Goal: Task Accomplishment & Management: Complete application form

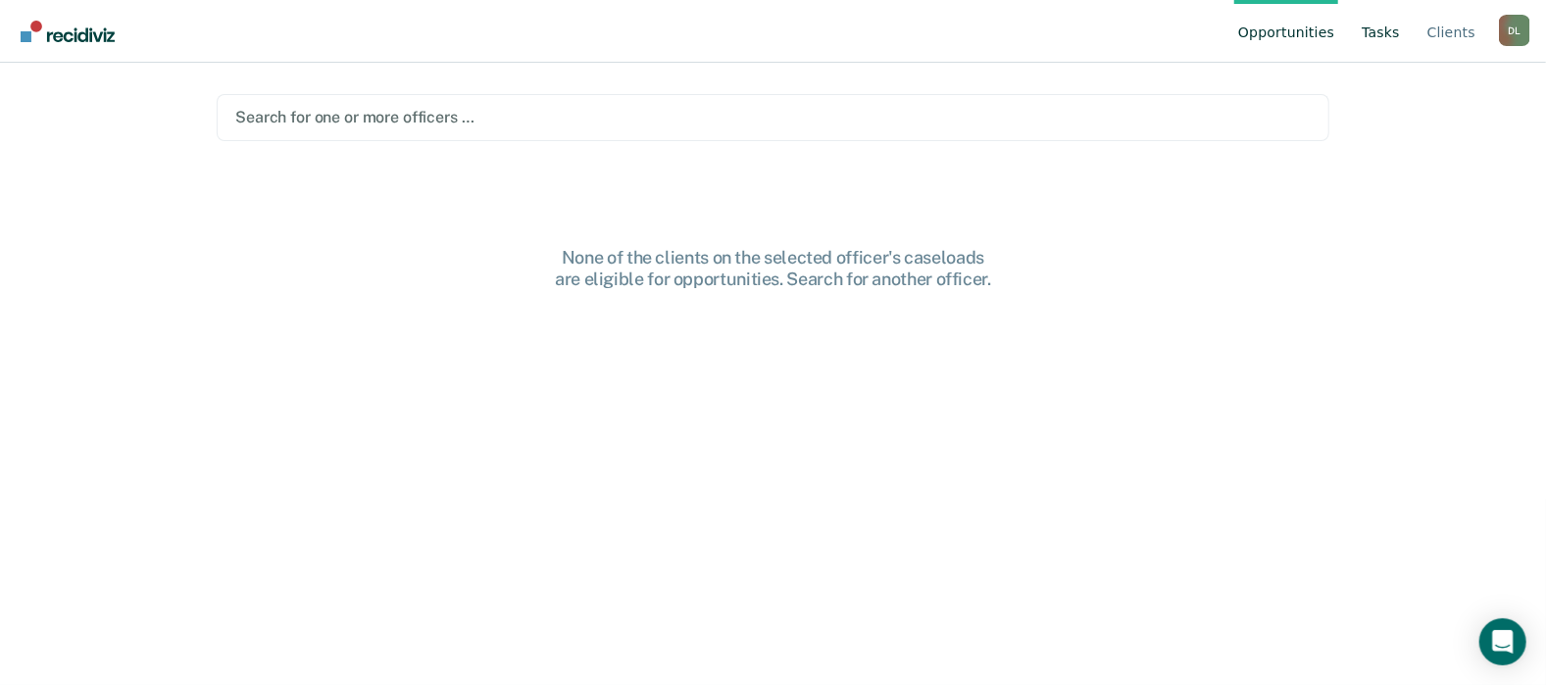
click at [1376, 34] on link "Tasks" at bounding box center [1381, 31] width 46 height 63
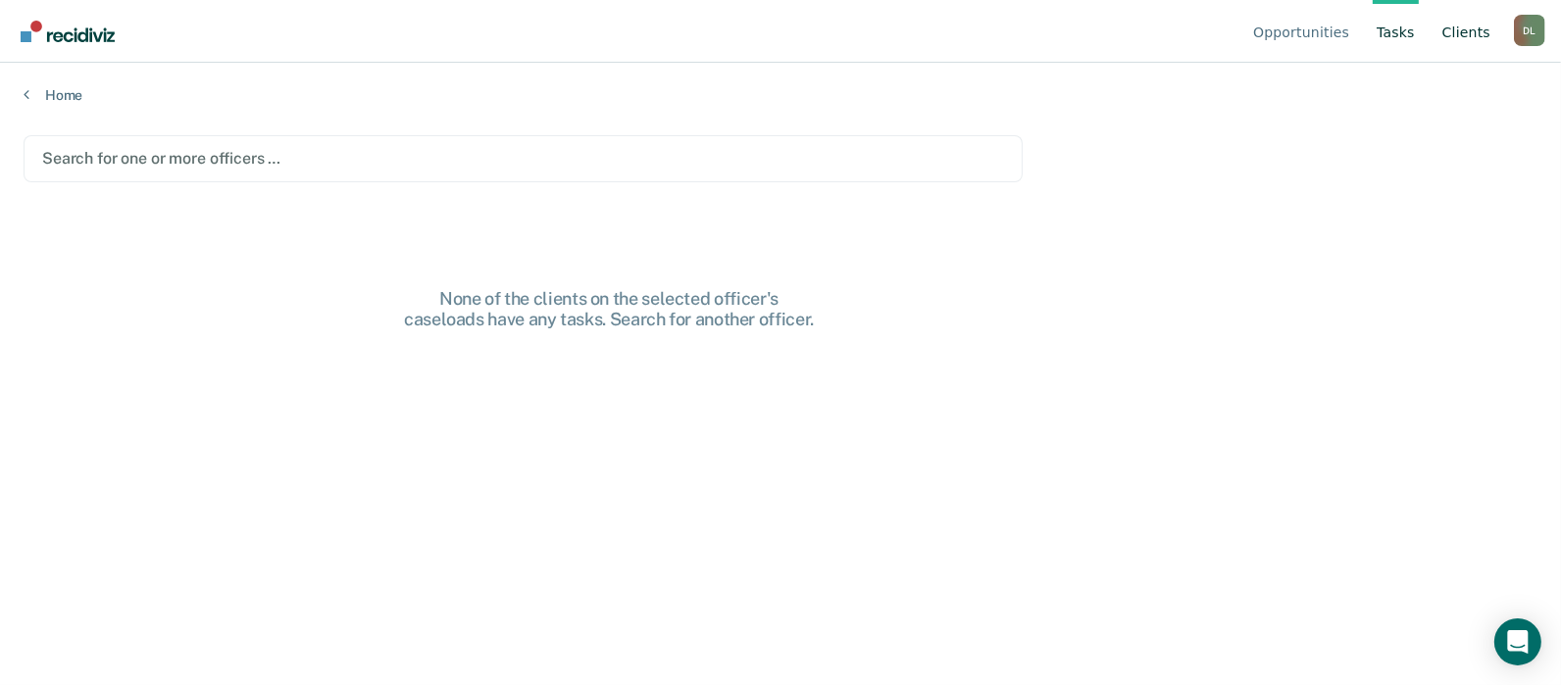
click at [1481, 35] on link "Client s" at bounding box center [1467, 31] width 56 height 63
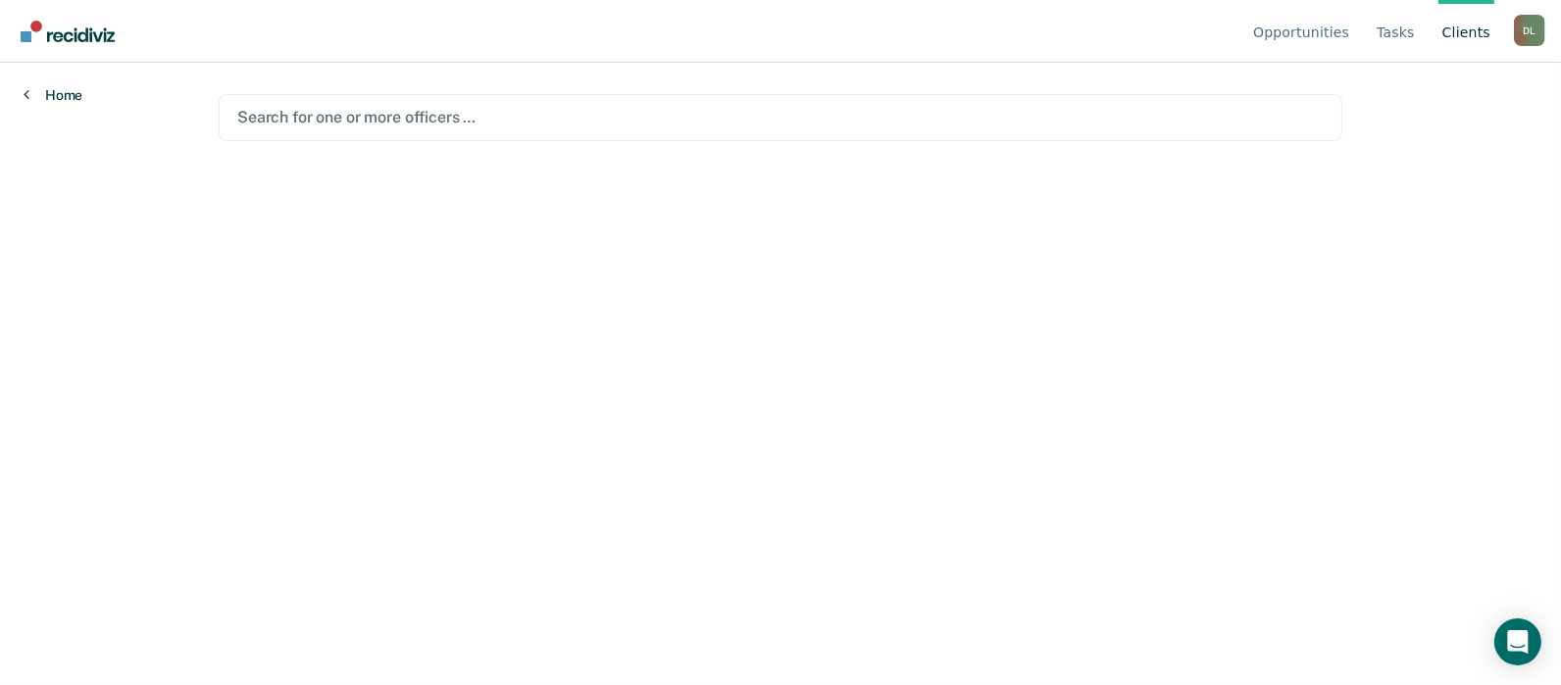
click at [28, 95] on icon at bounding box center [27, 94] width 6 height 16
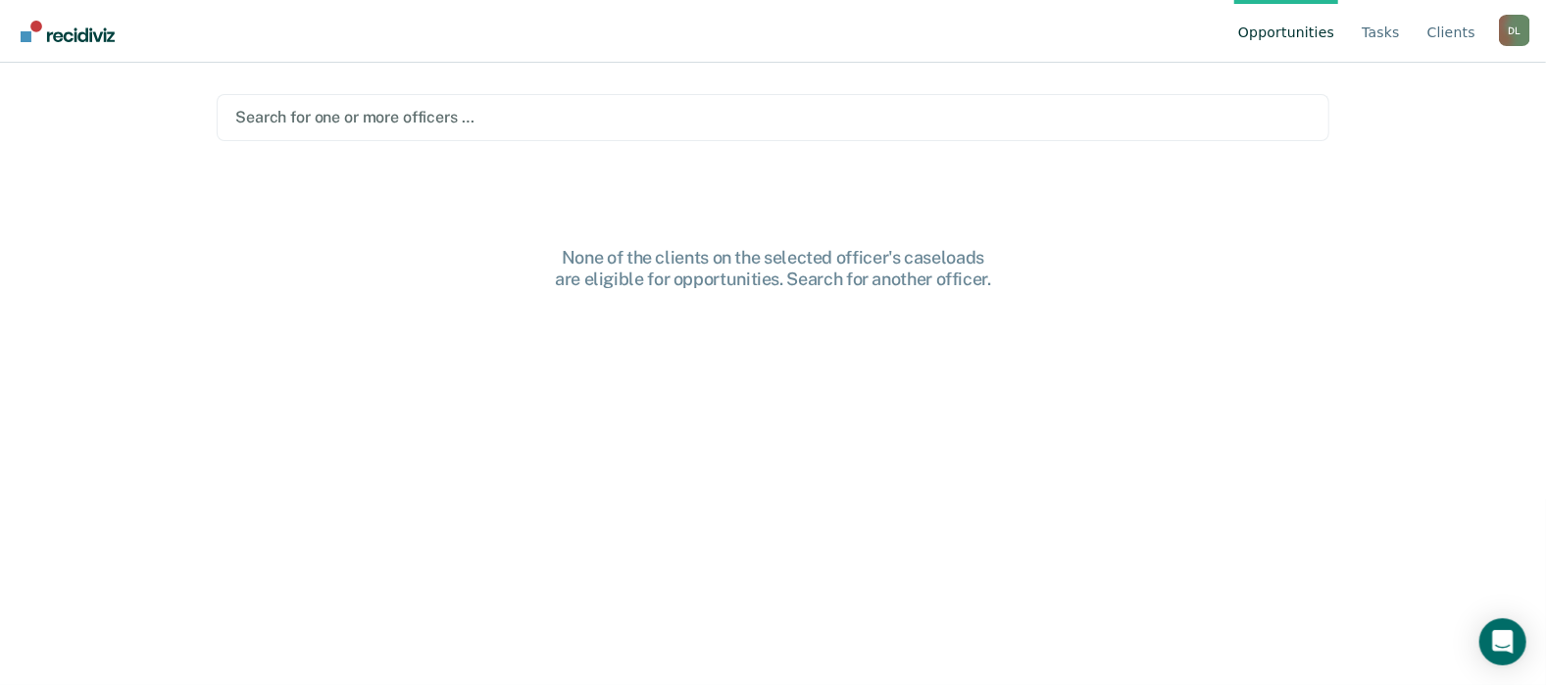
click at [365, 117] on div at bounding box center [773, 117] width 1076 height 23
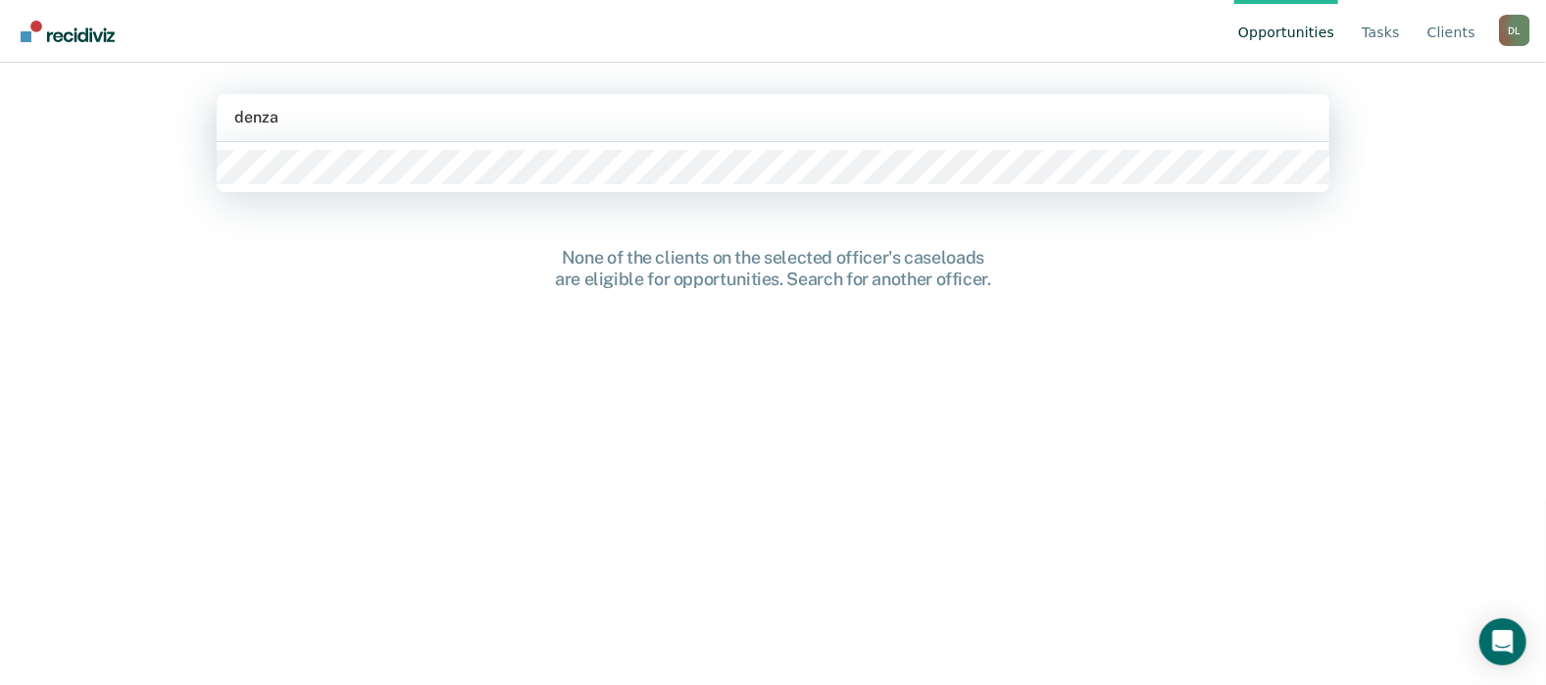
type input "denzal"
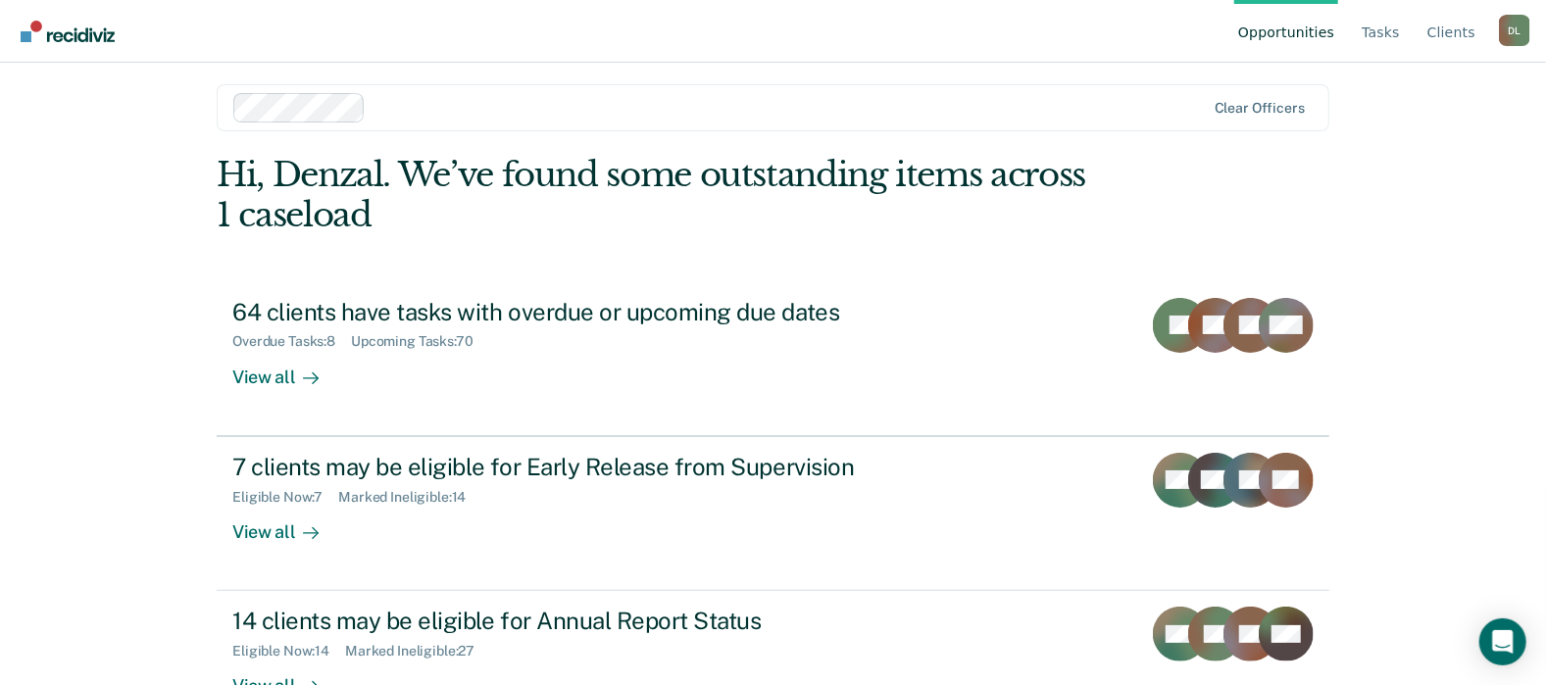
scroll to position [68, 0]
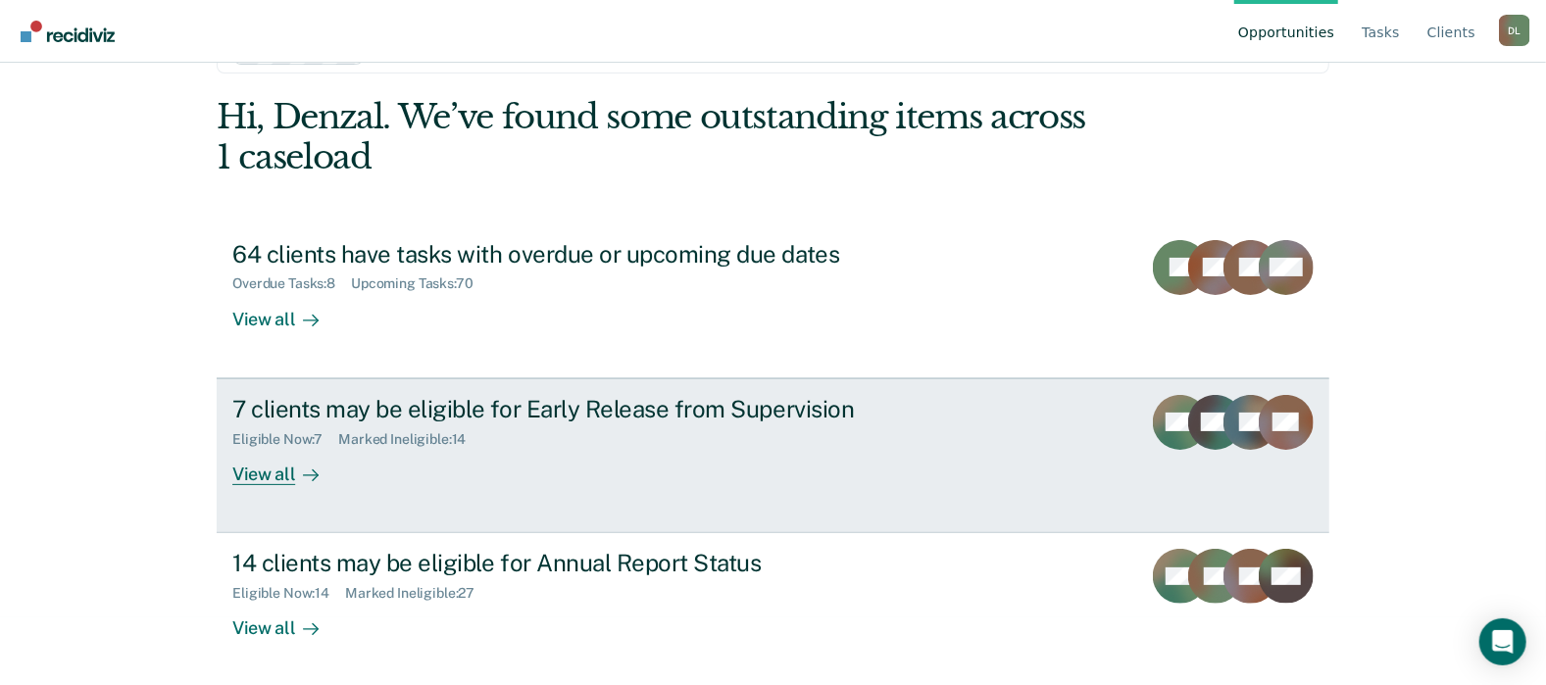
click at [278, 476] on div "View all" at bounding box center [287, 466] width 110 height 38
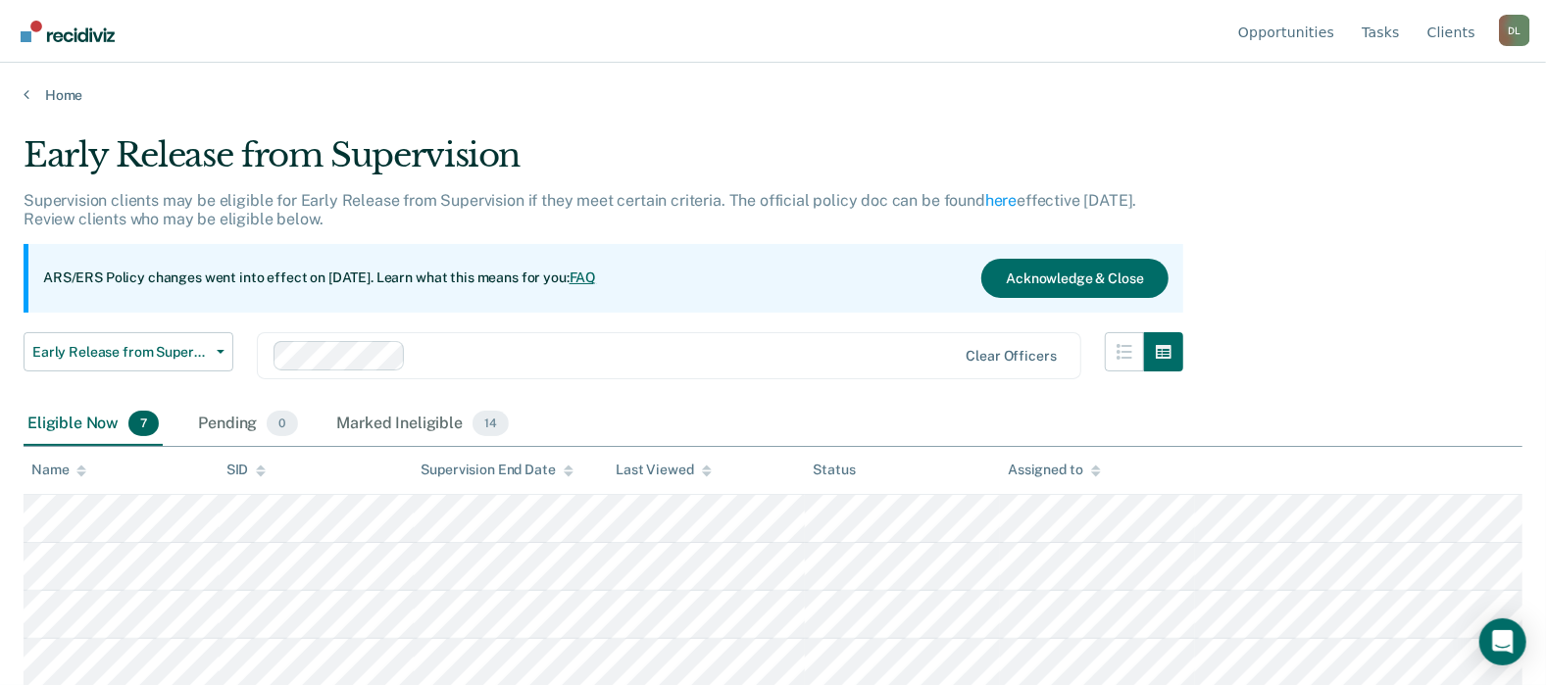
scroll to position [143, 0]
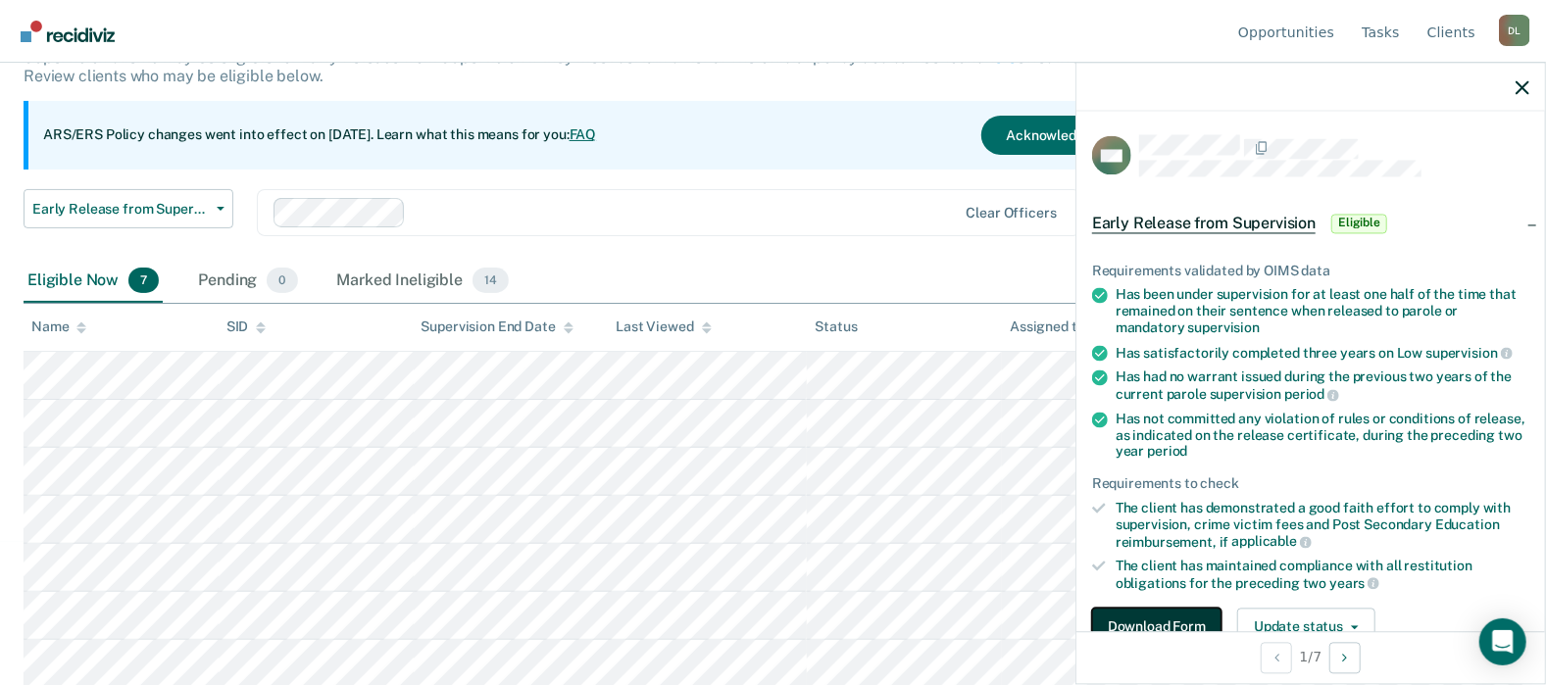
click at [1185, 619] on button "Download Form" at bounding box center [1156, 627] width 129 height 39
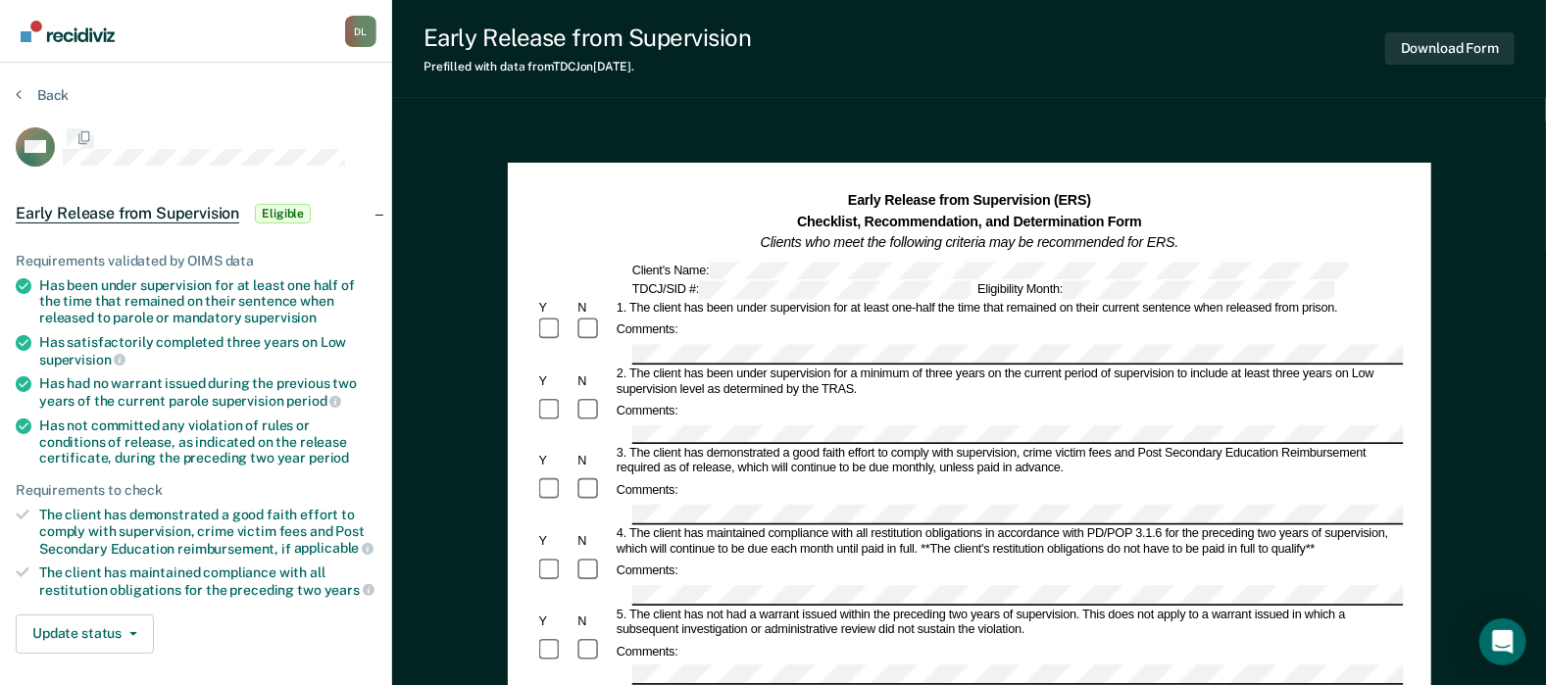
click at [1185, 619] on div "5. The client has not had a warrant issued within the preceding two years of su…" at bounding box center [1009, 622] width 790 height 31
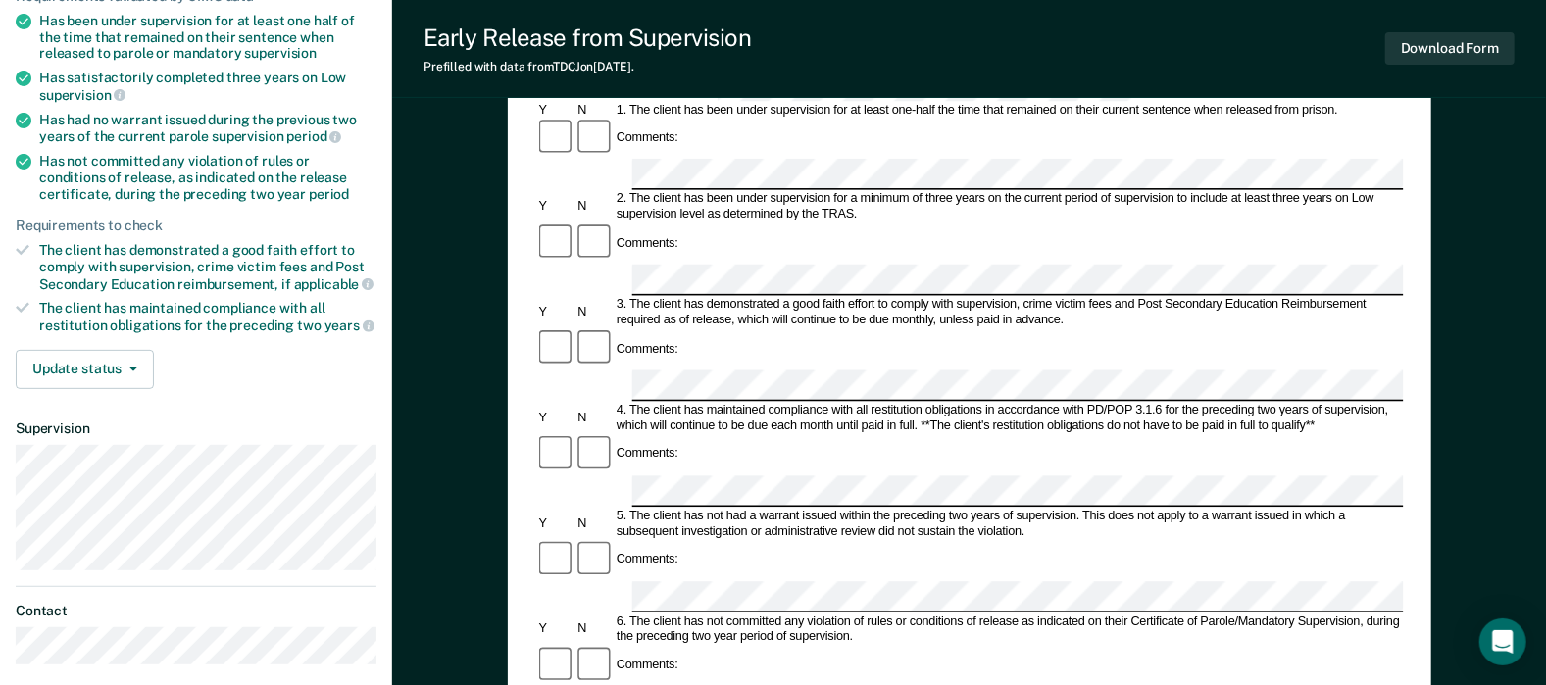
scroll to position [245, 0]
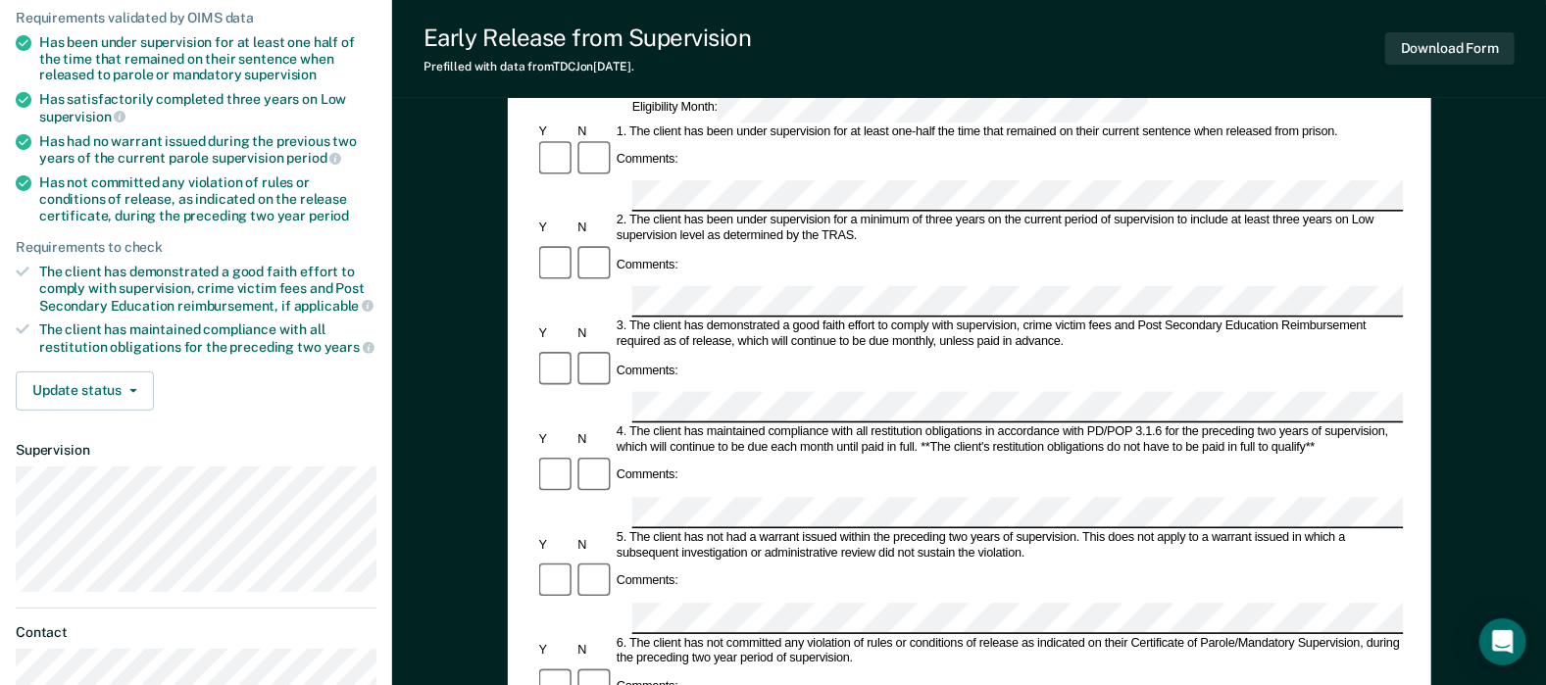
scroll to position [143, 0]
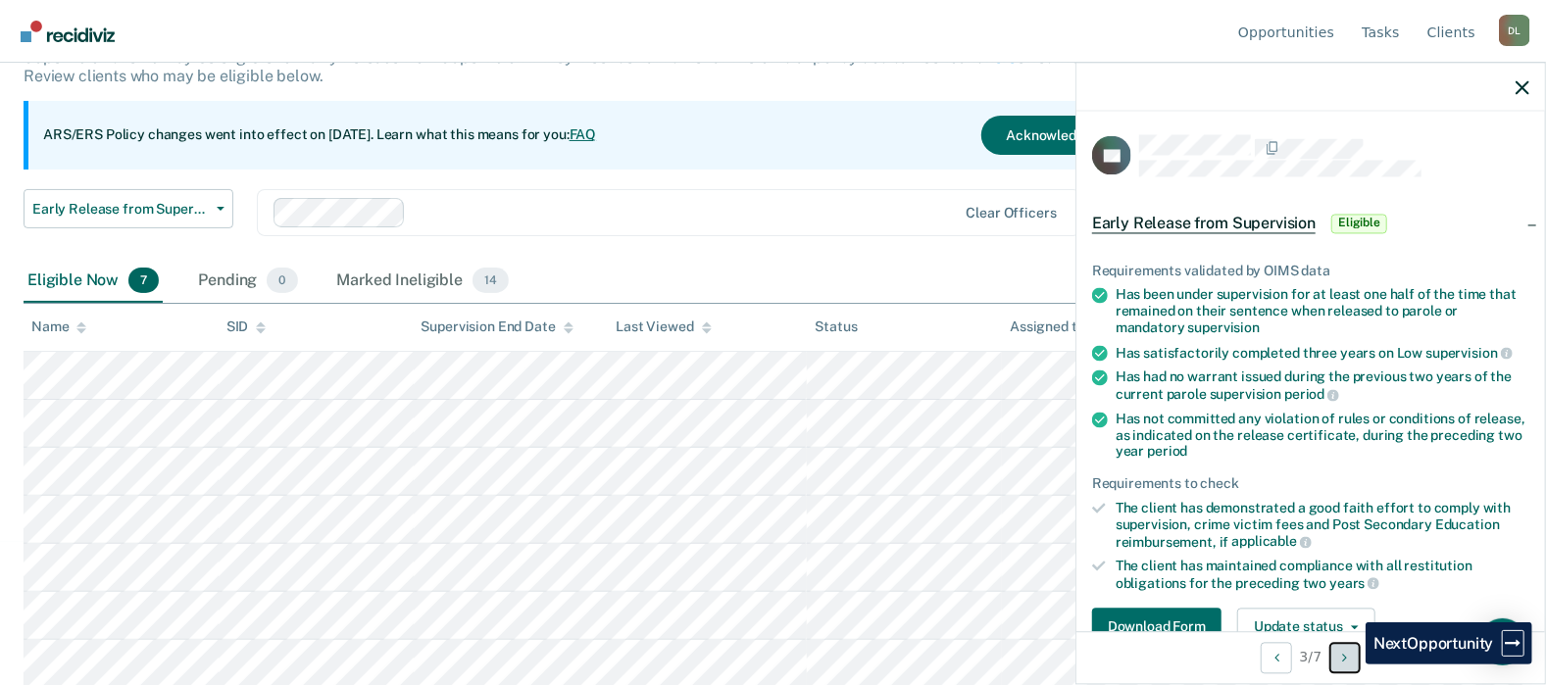
click at [1351, 665] on button "Next Opportunity" at bounding box center [1345, 657] width 31 height 31
click at [1351, 663] on button "Next Opportunity" at bounding box center [1345, 657] width 31 height 31
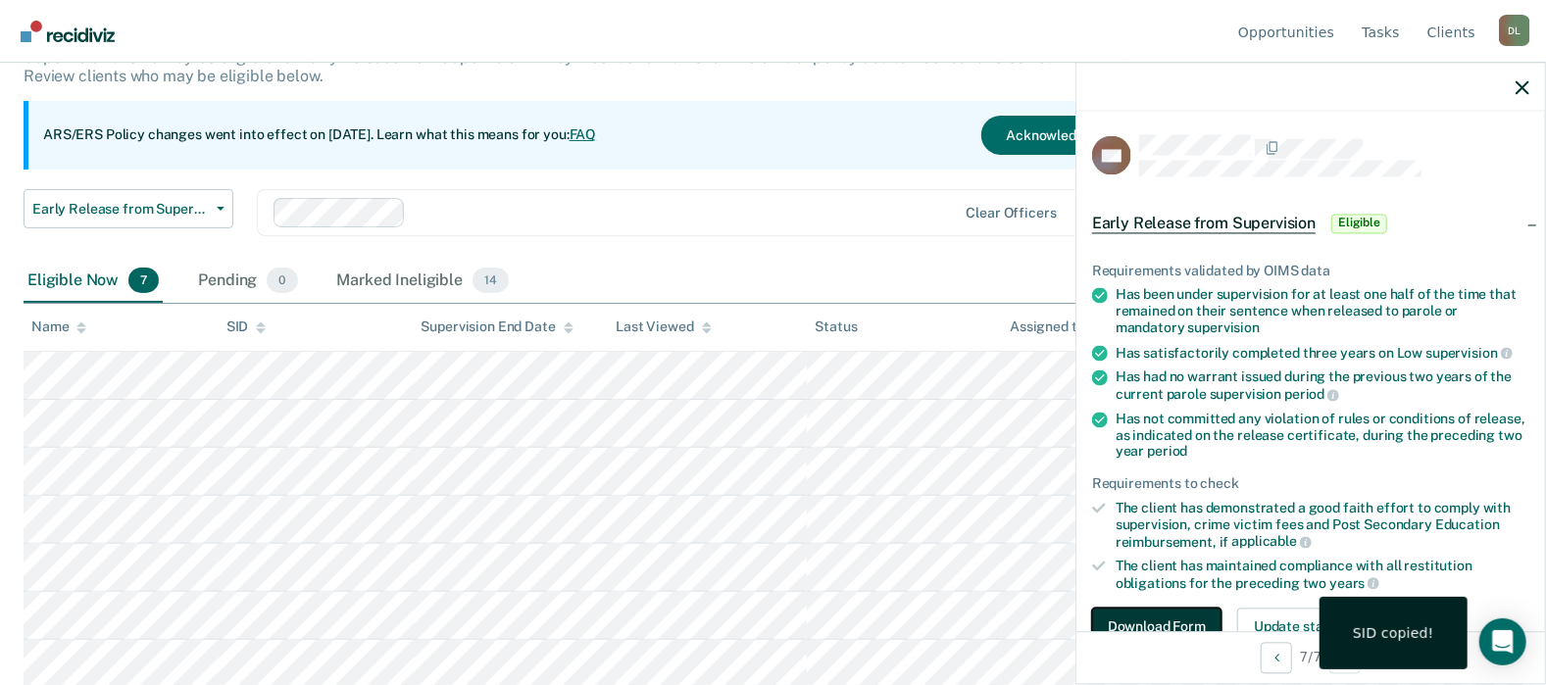
click at [1208, 624] on button "Download Form" at bounding box center [1156, 627] width 129 height 39
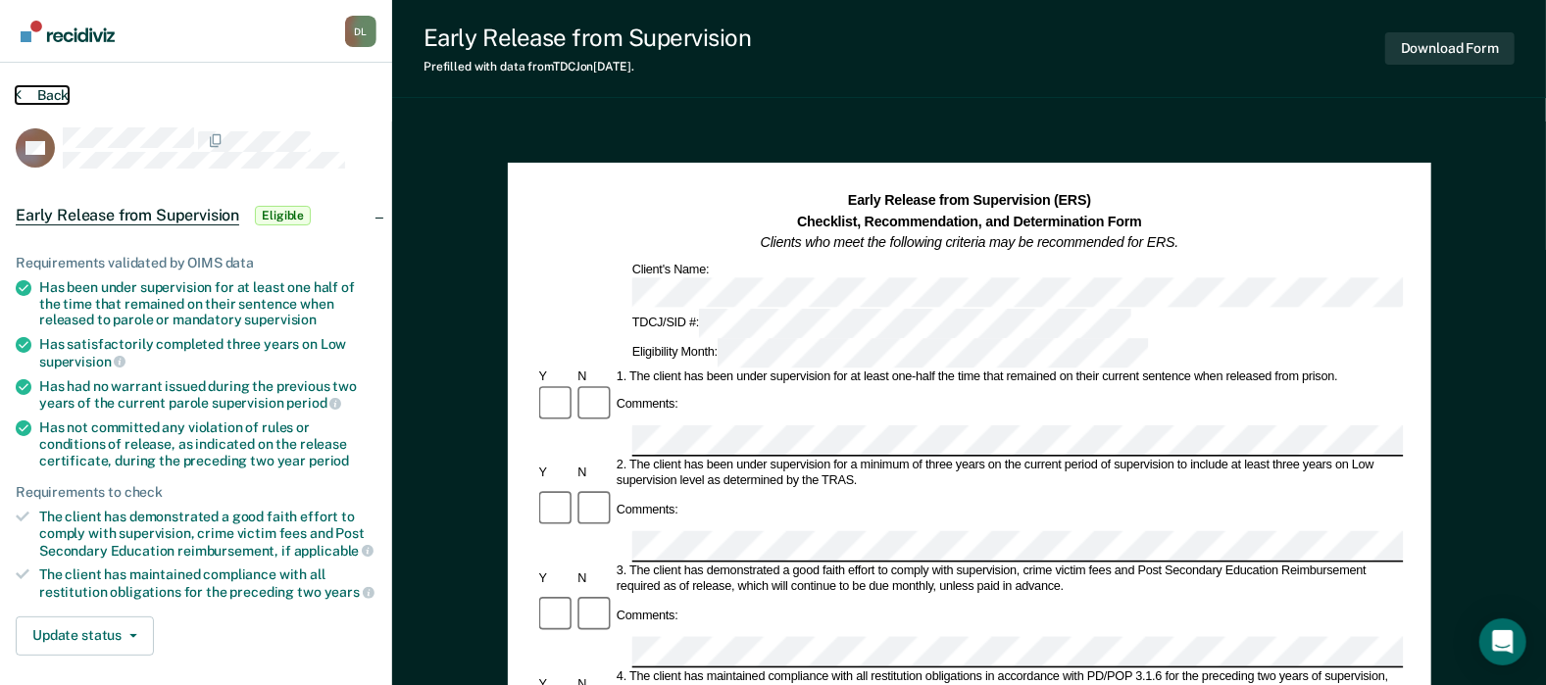
click at [24, 94] on button "Back" at bounding box center [42, 95] width 53 height 18
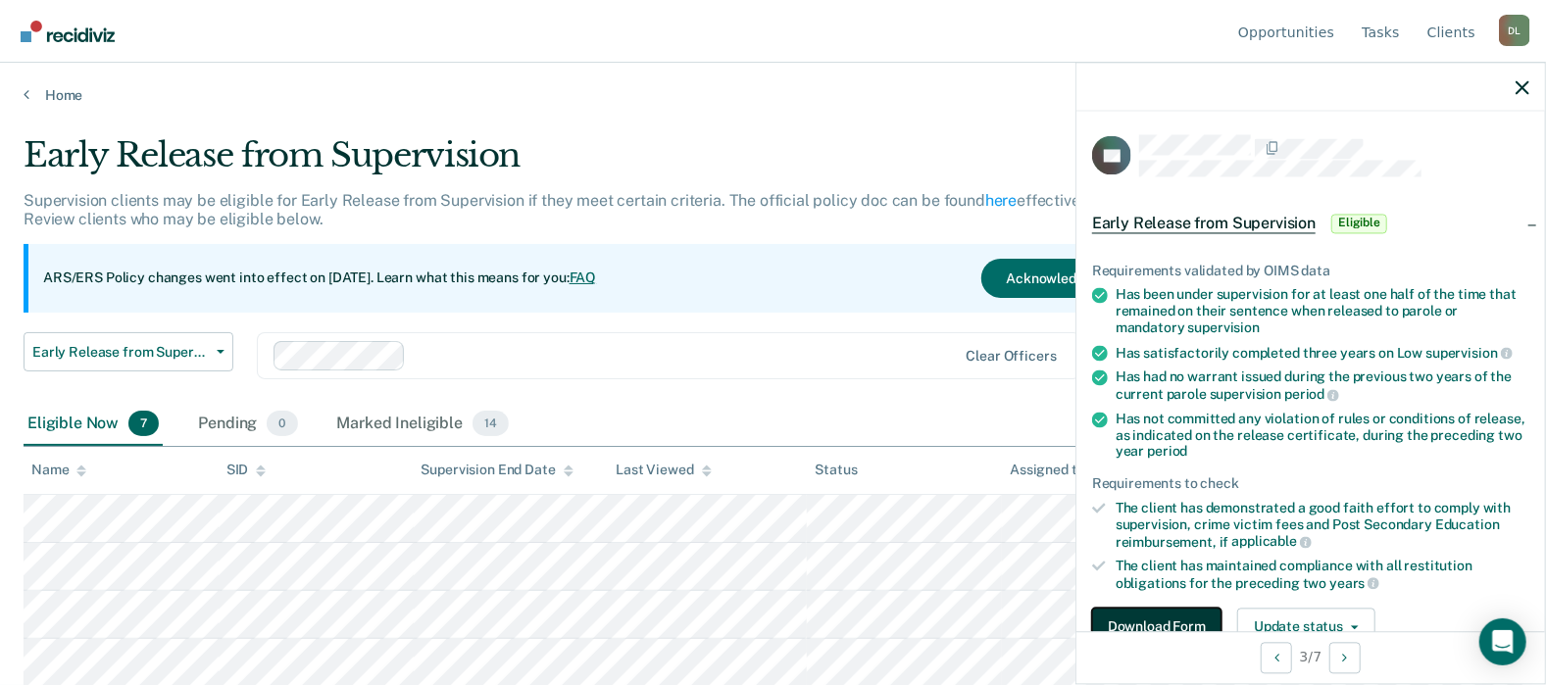
click at [1188, 611] on button "Download Form" at bounding box center [1156, 627] width 129 height 39
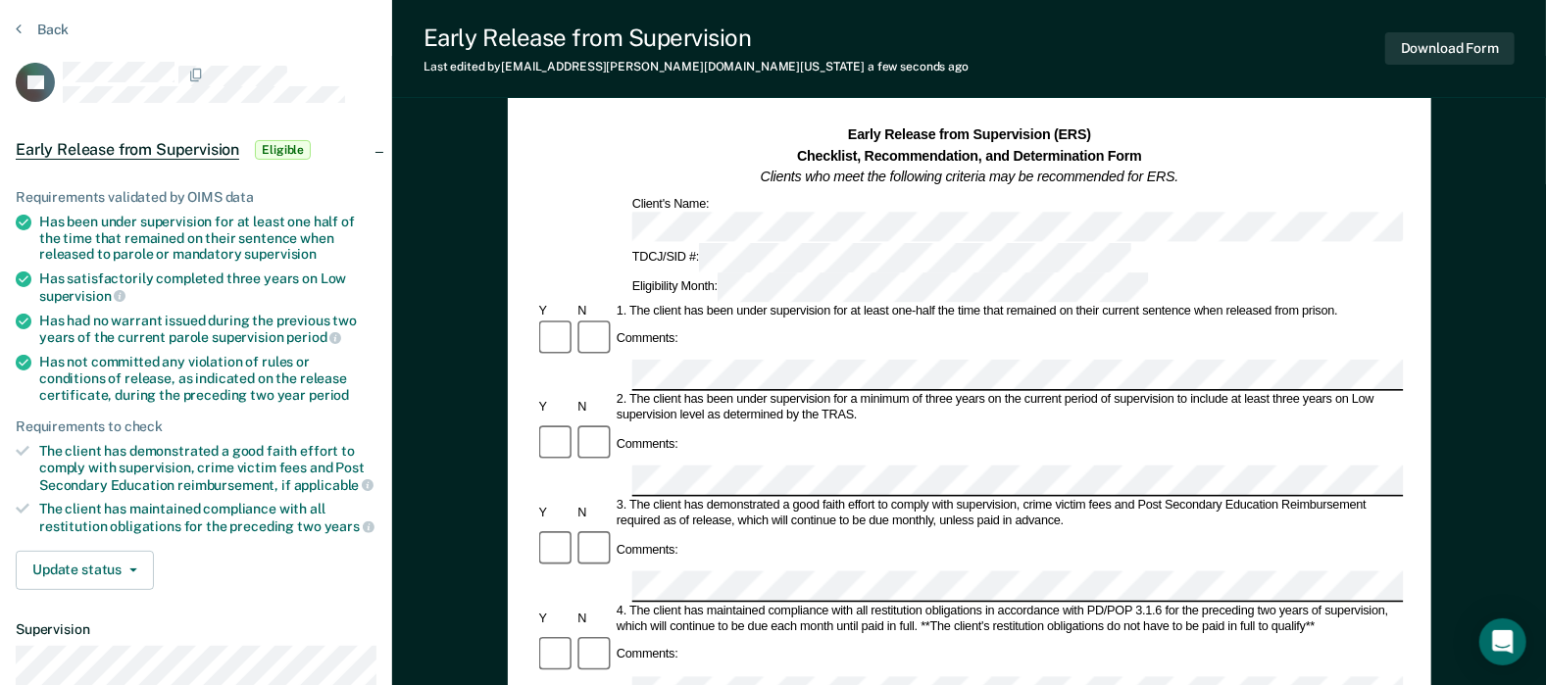
scroll to position [98, 0]
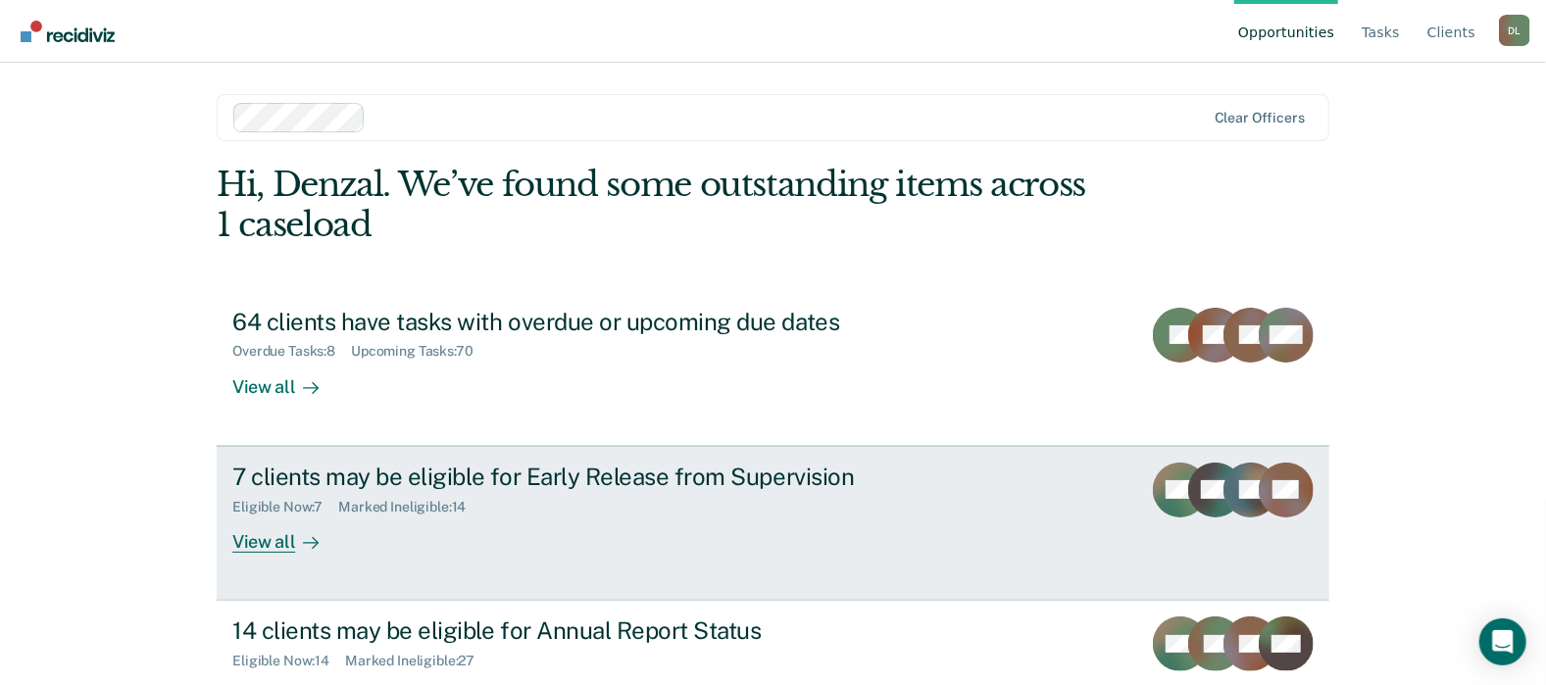
scroll to position [68, 0]
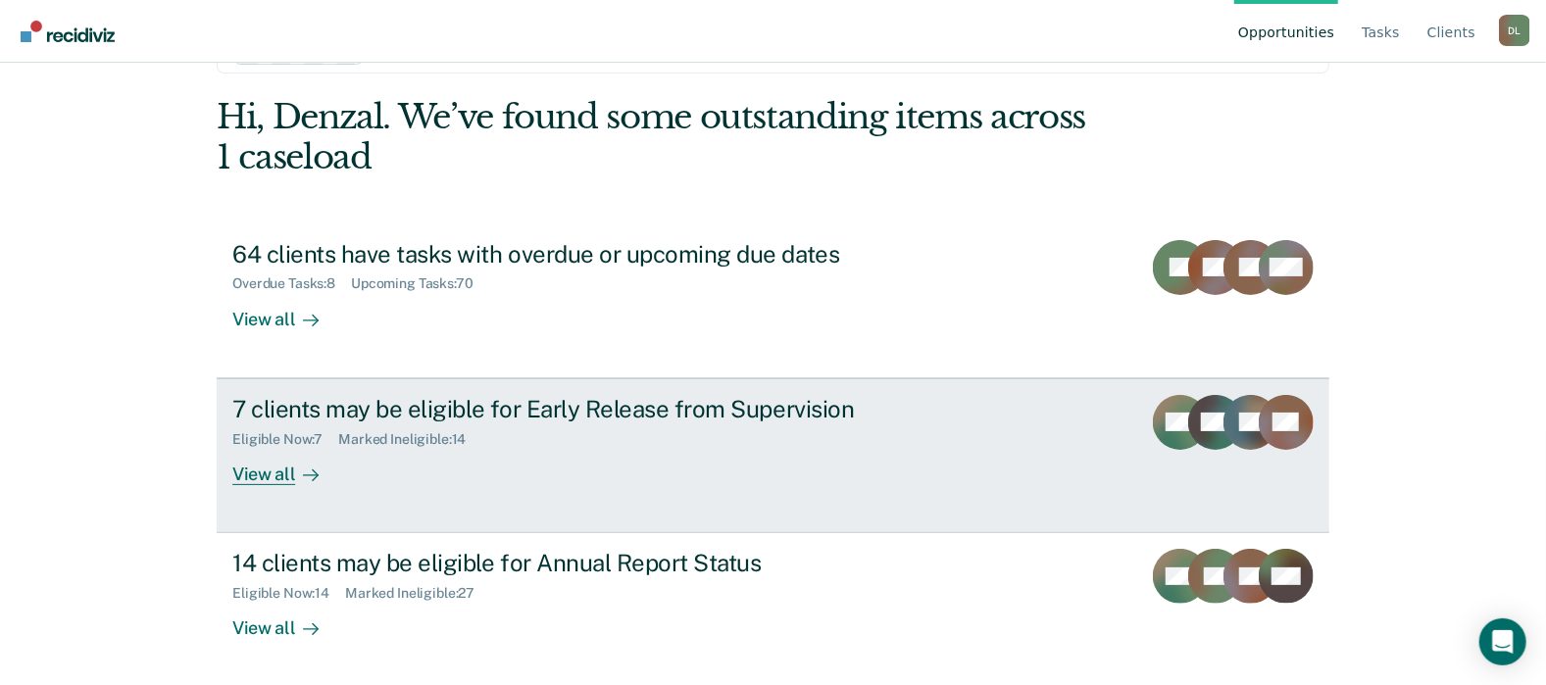
click at [265, 472] on div "View all" at bounding box center [287, 466] width 110 height 38
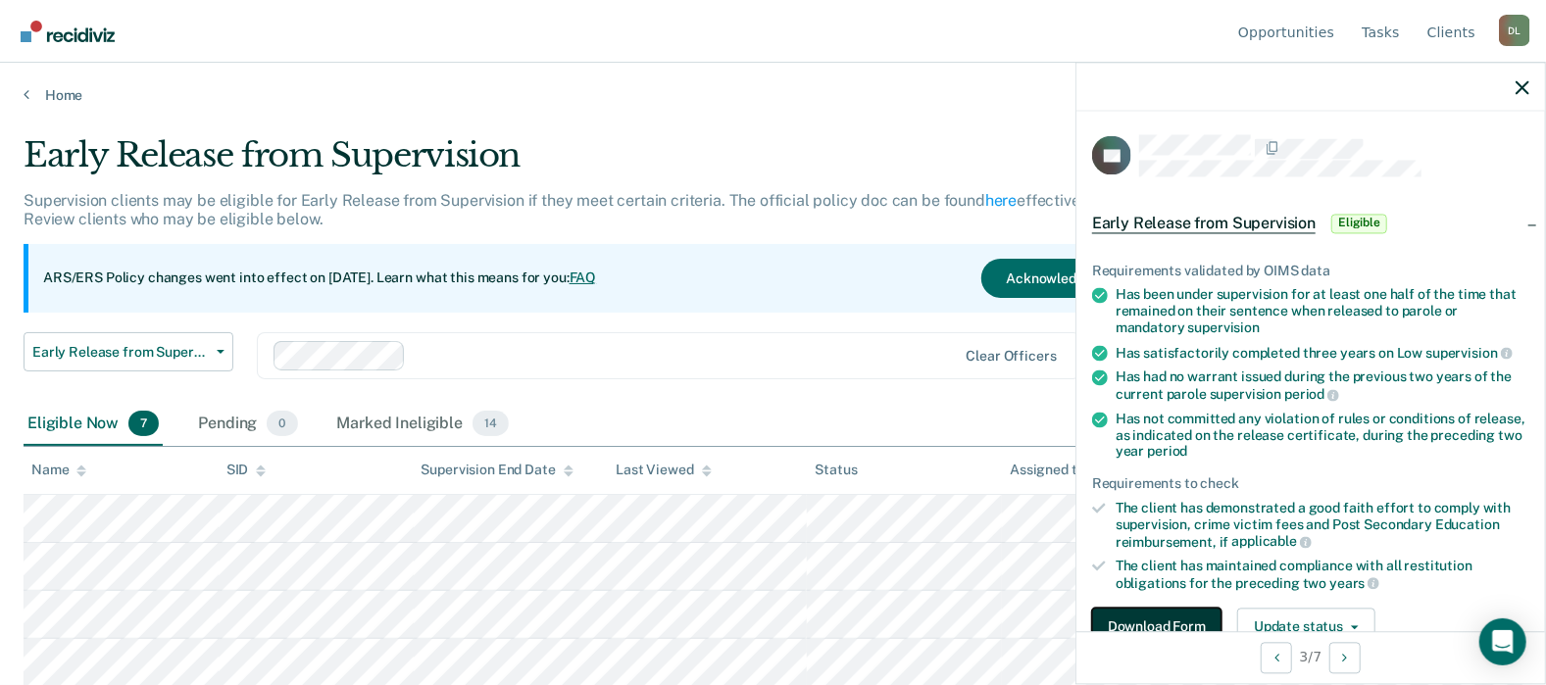
click at [1179, 618] on button "Download Form" at bounding box center [1156, 627] width 129 height 39
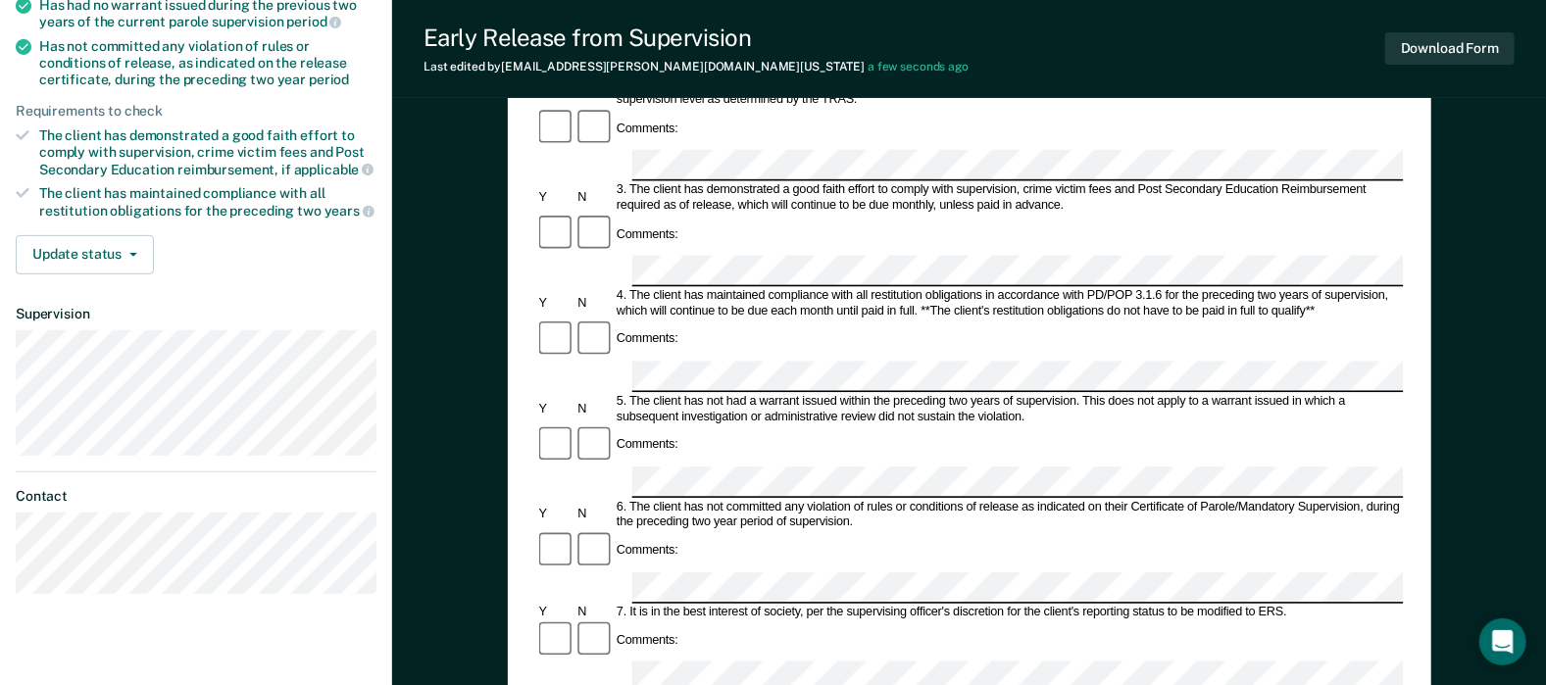
scroll to position [392, 0]
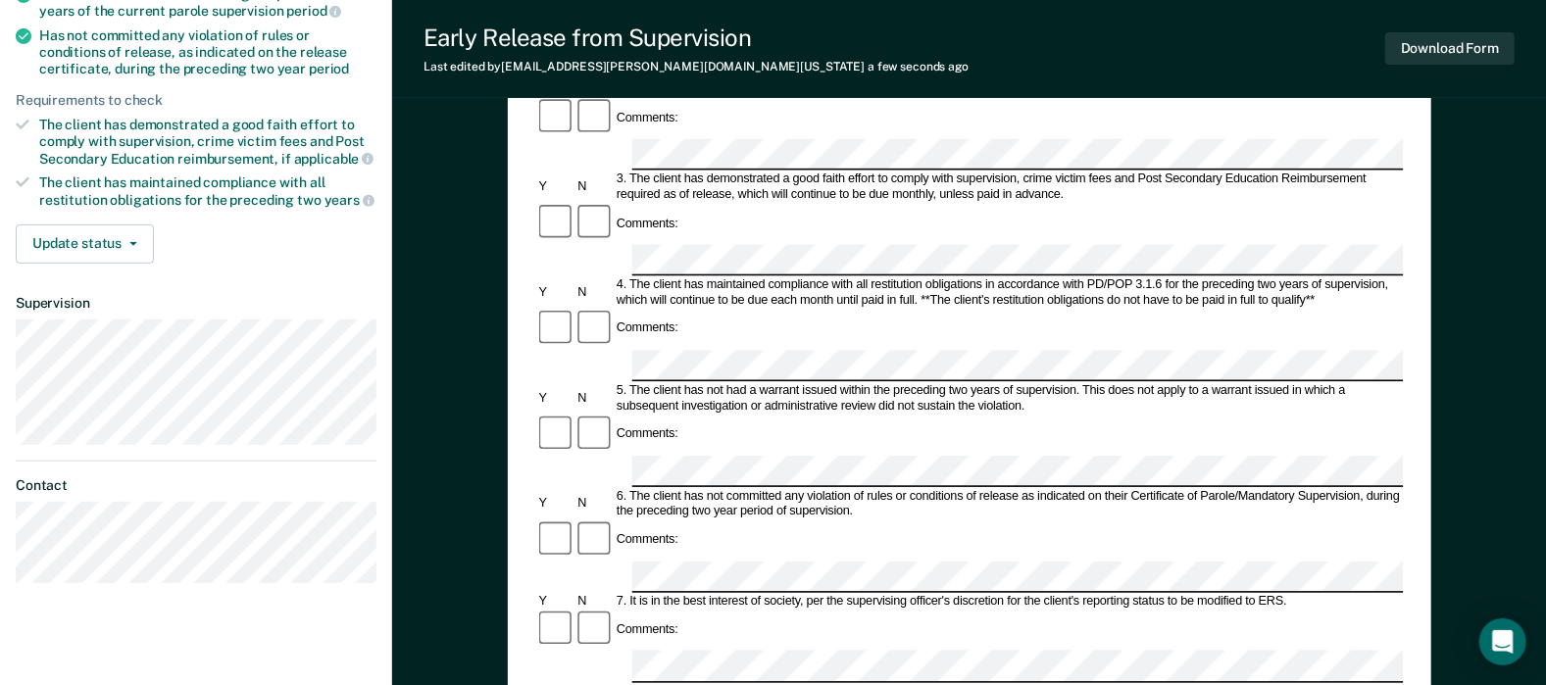
drag, startPoint x: 1137, startPoint y: 514, endPoint x: 1151, endPoint y: 512, distance: 14.8
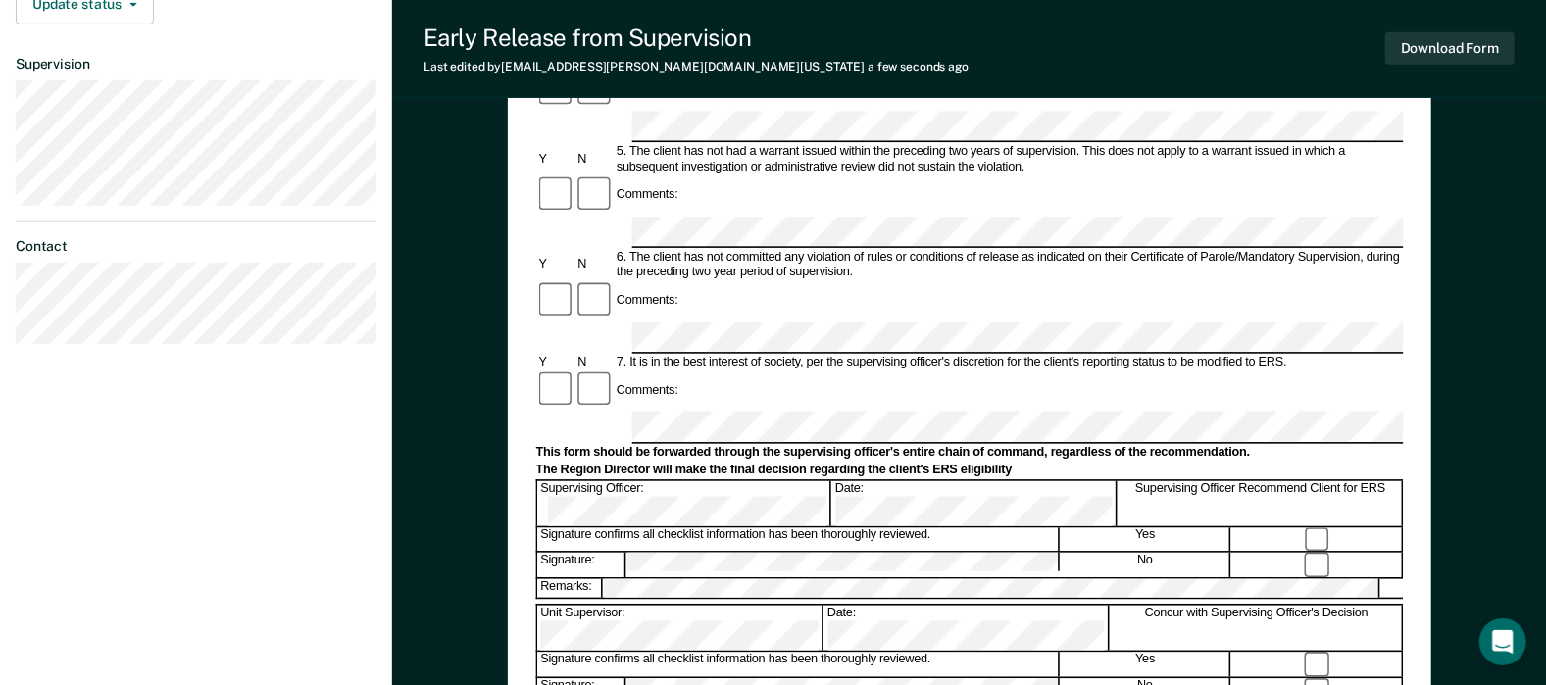
scroll to position [441, 0]
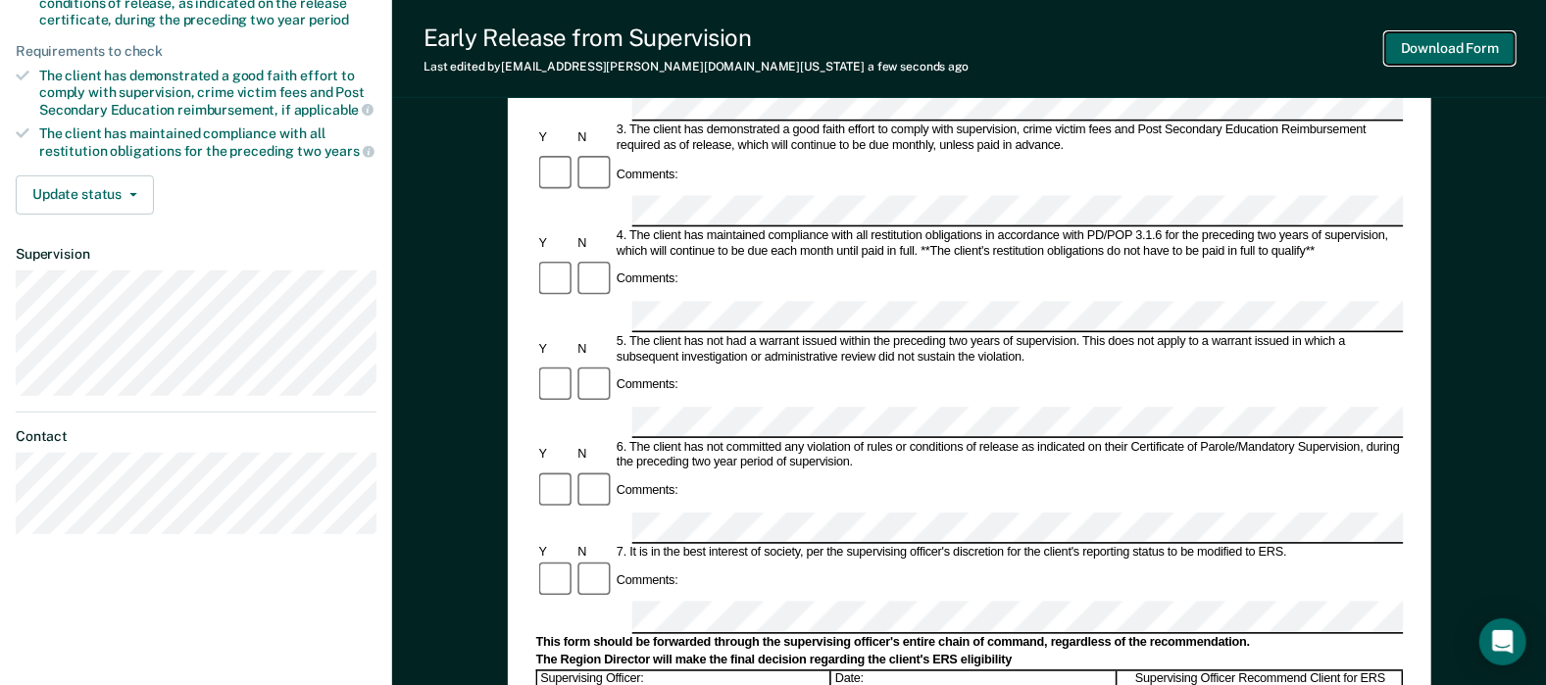
click at [1442, 55] on button "Download Form" at bounding box center [1450, 48] width 129 height 32
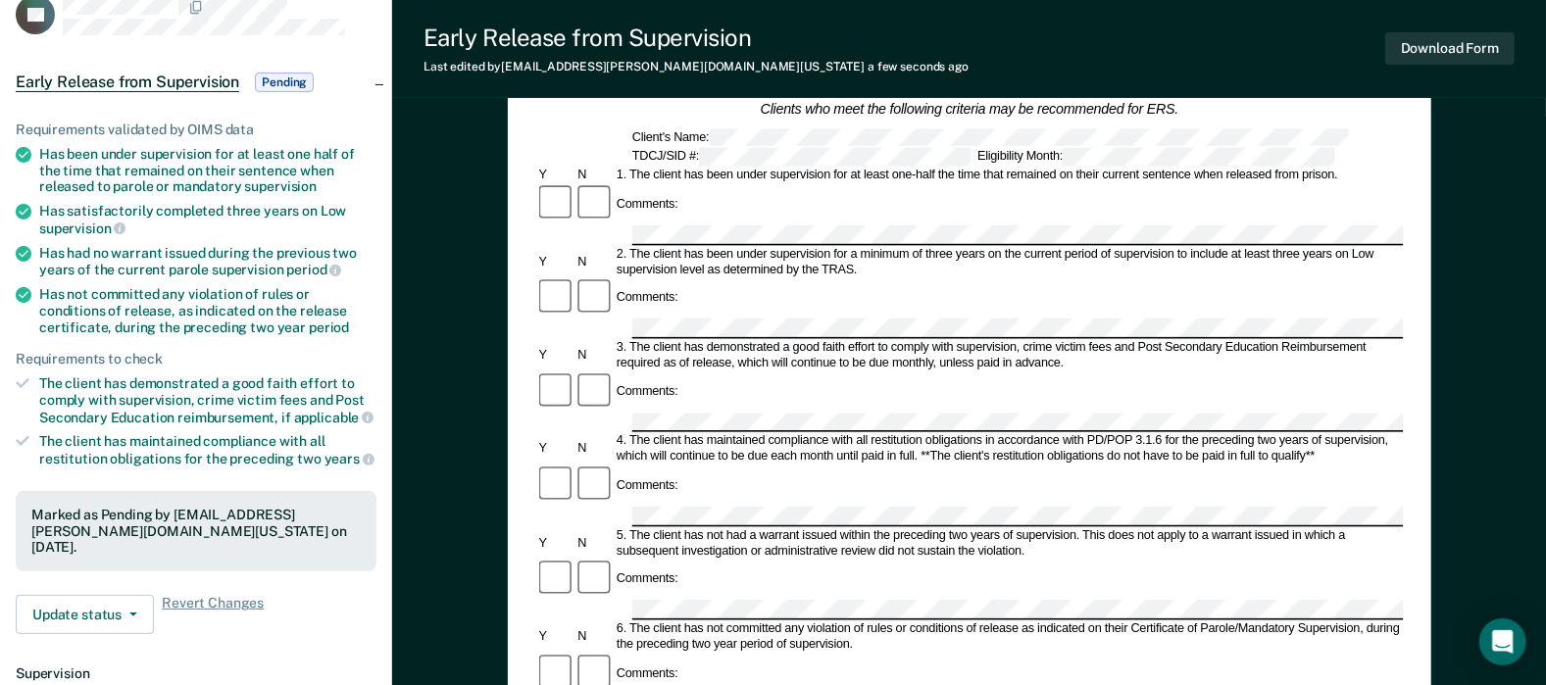
scroll to position [0, 0]
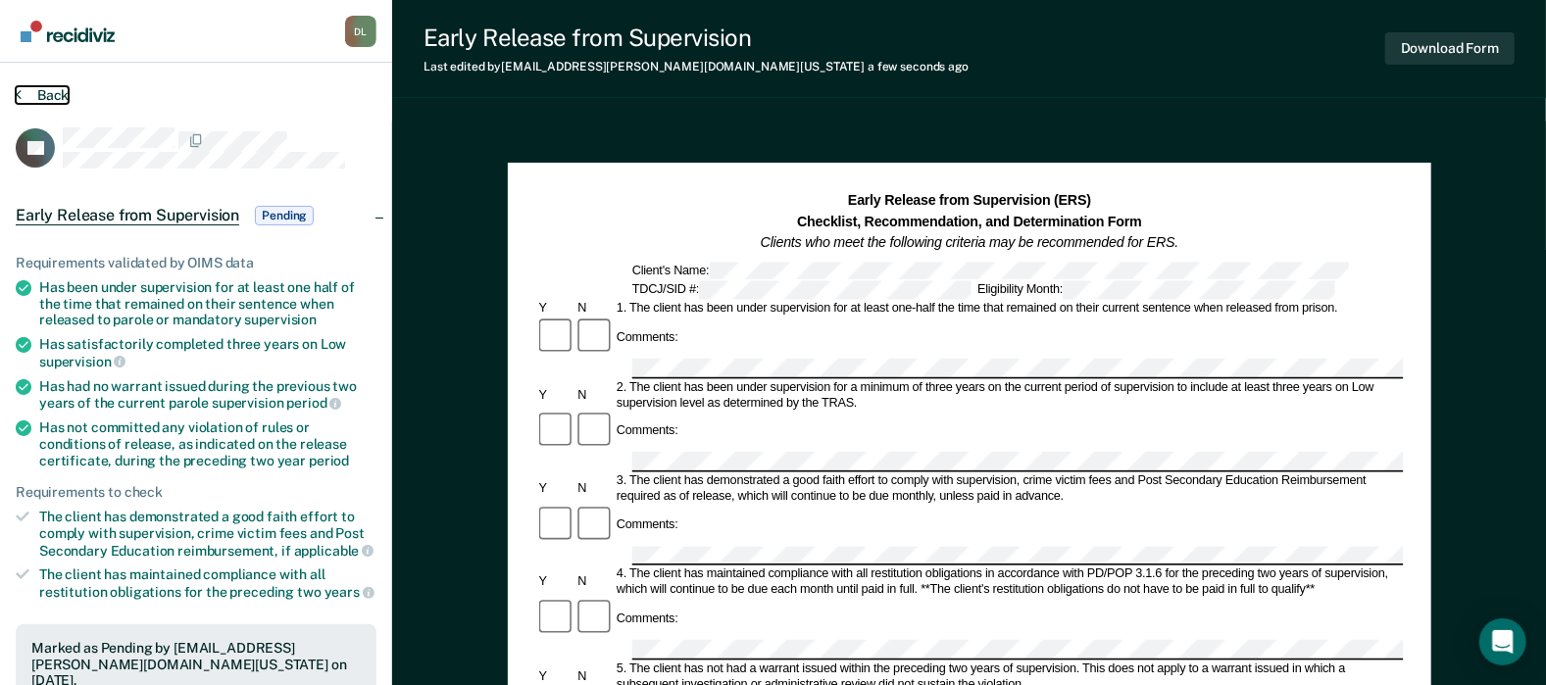
click at [56, 97] on button "Back" at bounding box center [42, 95] width 53 height 18
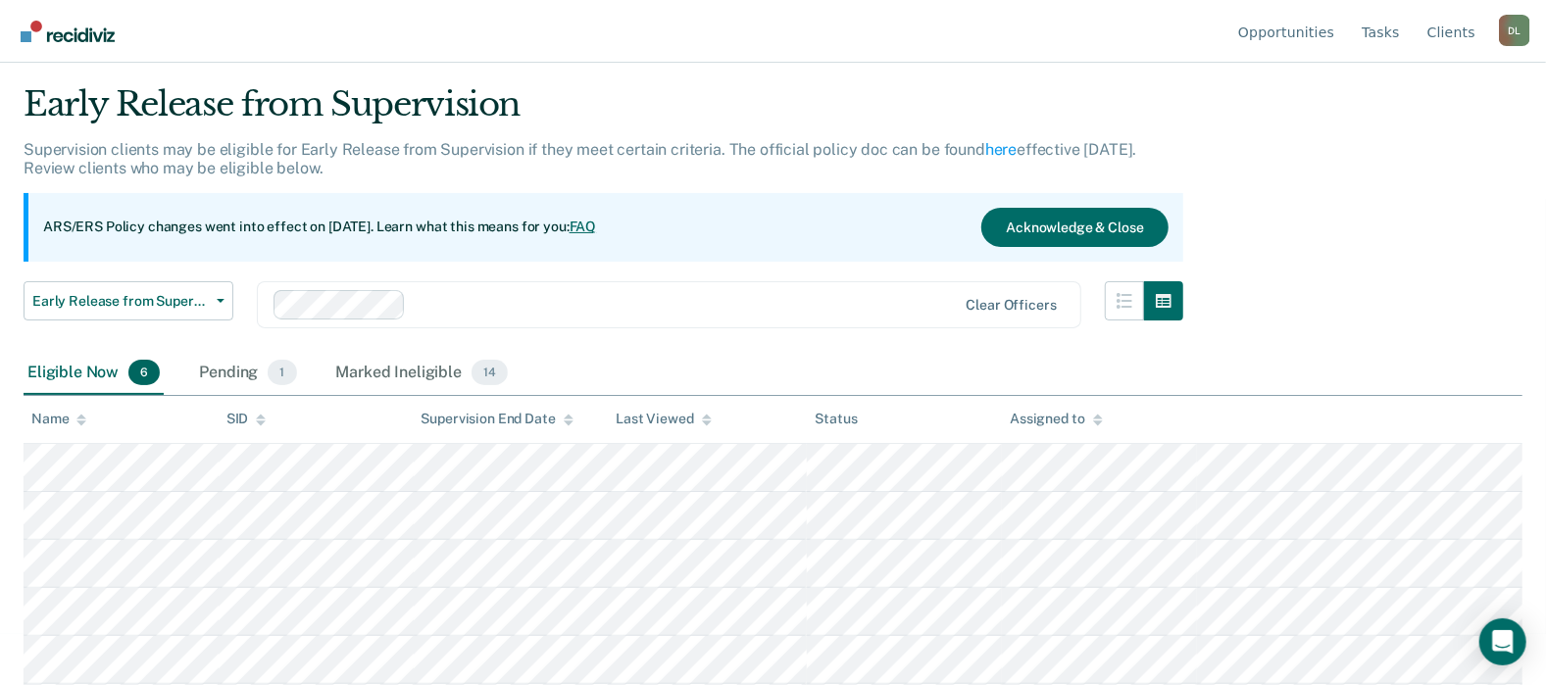
scroll to position [96, 0]
